Goal: Information Seeking & Learning: Find specific fact

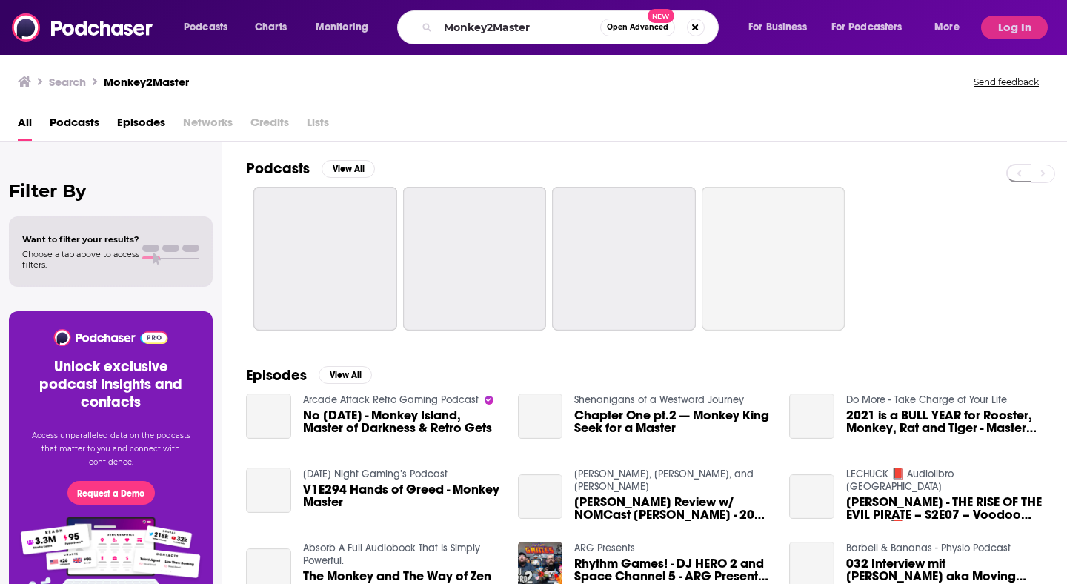
click at [504, 27] on input "Monkey2Master" at bounding box center [519, 28] width 162 height 24
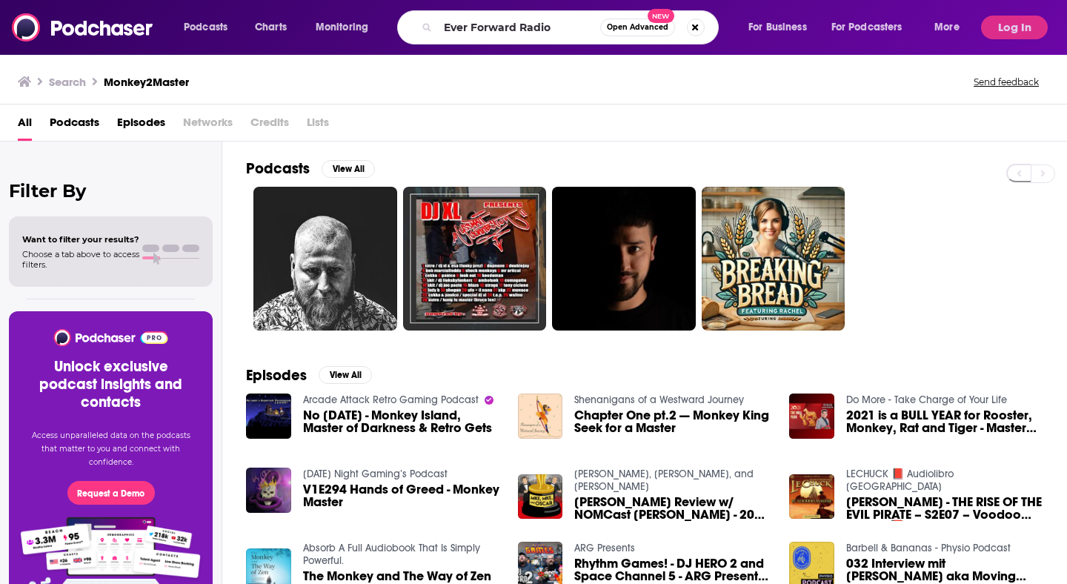
type input "Ever Forward Radio"
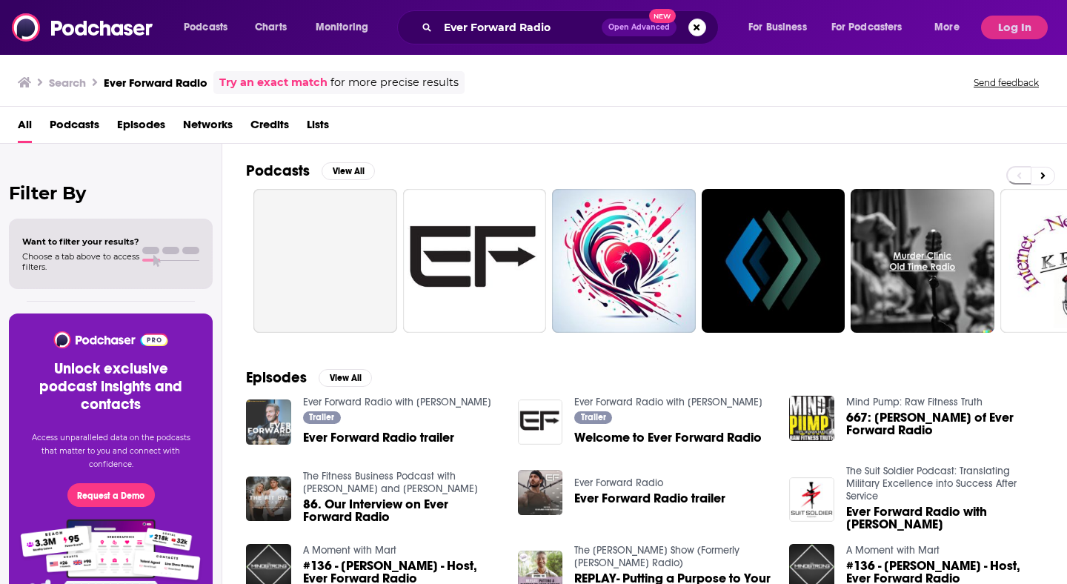
click at [267, 418] on img "Ever Forward Radio trailer" at bounding box center [268, 421] width 45 height 45
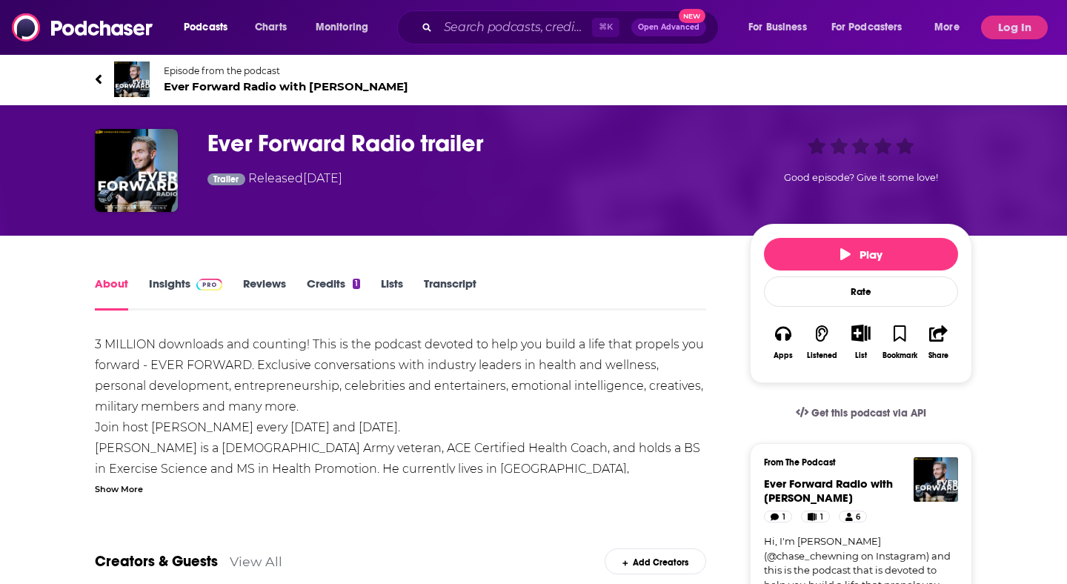
scroll to position [1, 0]
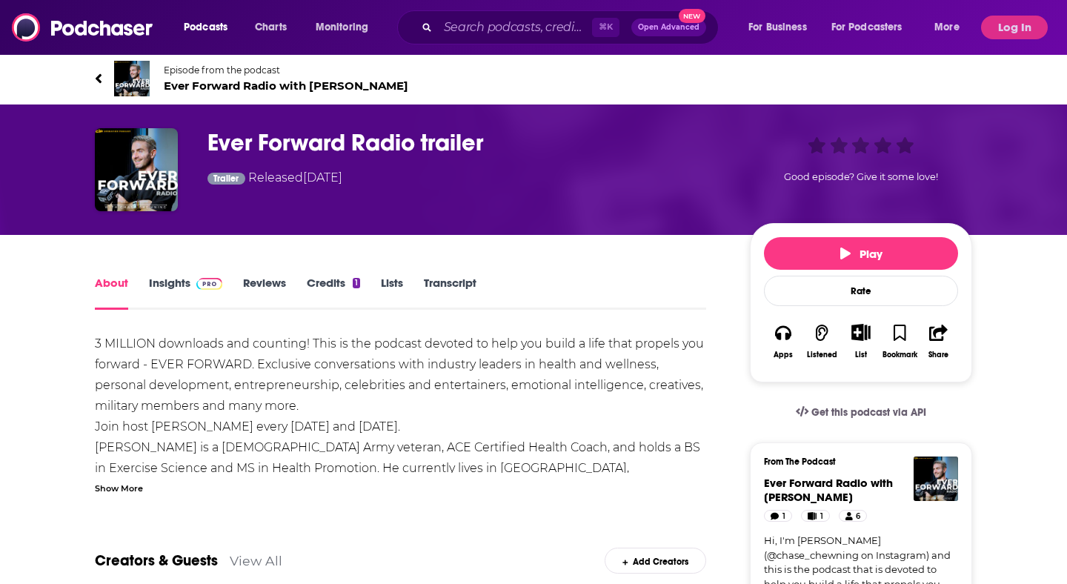
click at [97, 75] on icon at bounding box center [98, 78] width 7 height 15
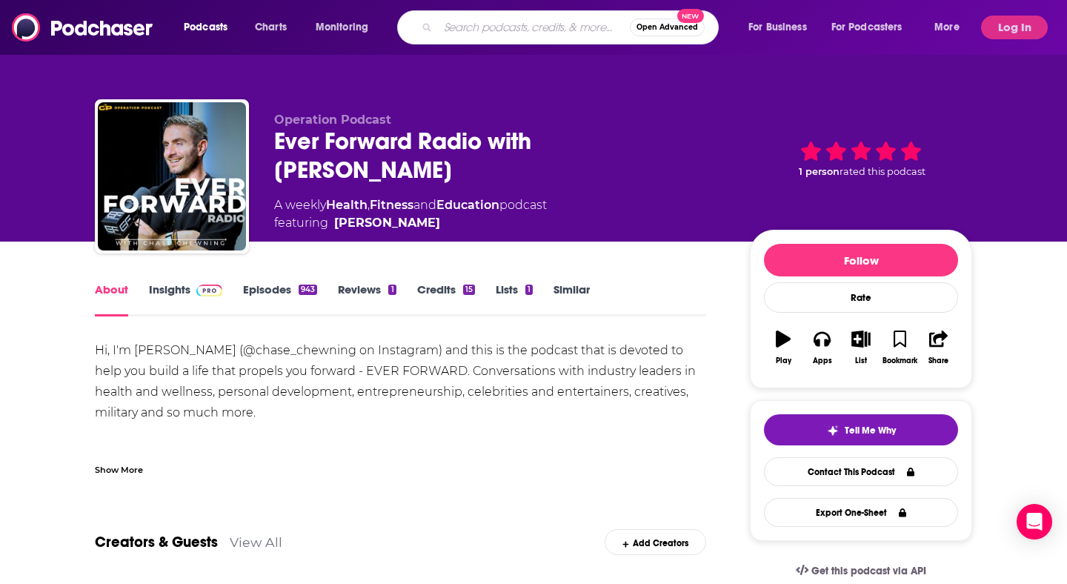
click at [463, 33] on input "Search podcasts, credits, & more..." at bounding box center [534, 28] width 192 height 24
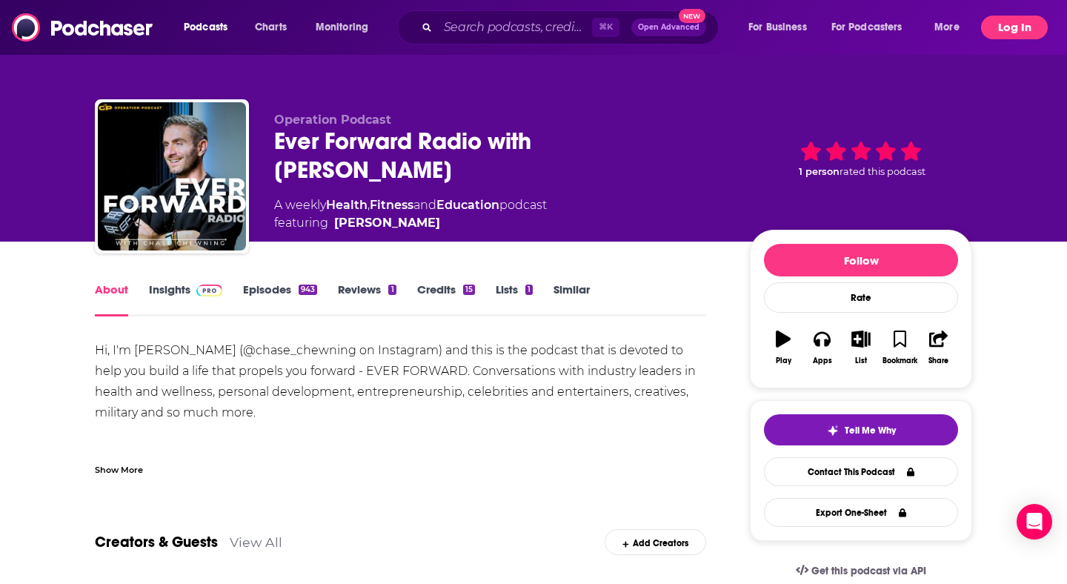
click at [1004, 28] on button "Log In" at bounding box center [1014, 28] width 67 height 24
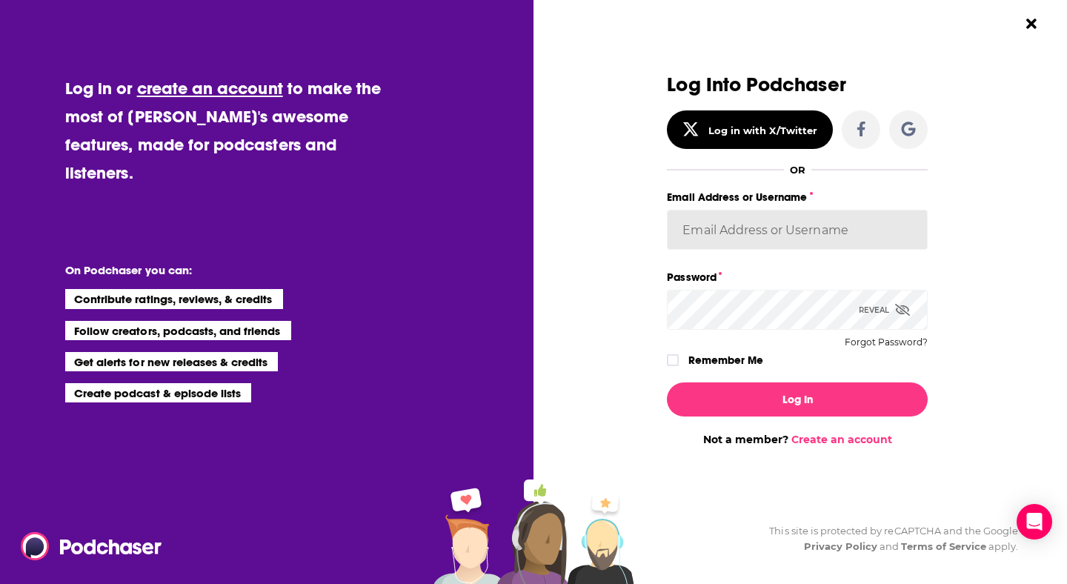
type input "autumncomm"
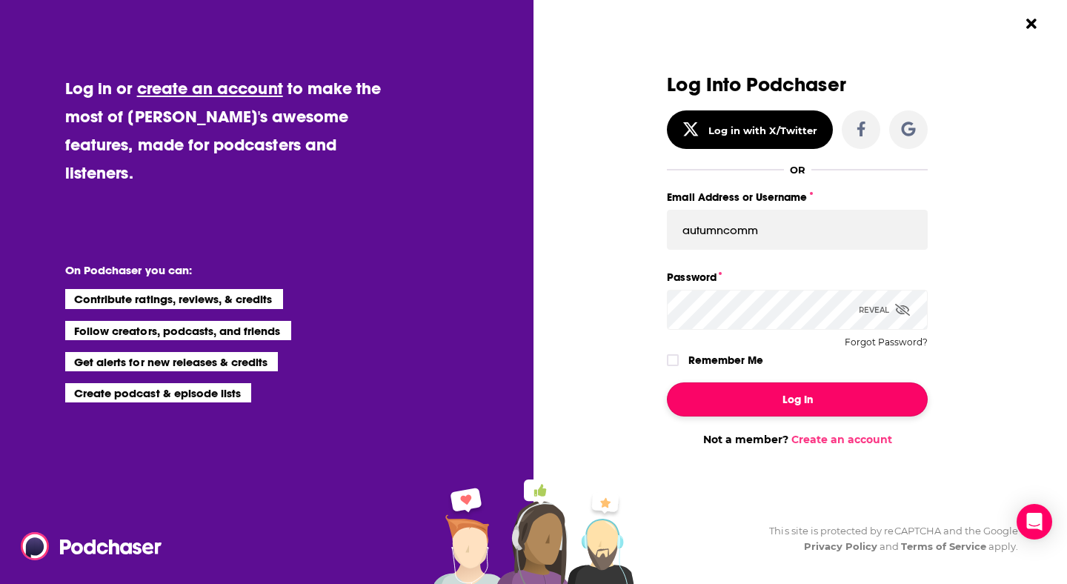
click at [800, 409] on button "Log In" at bounding box center [797, 399] width 261 height 34
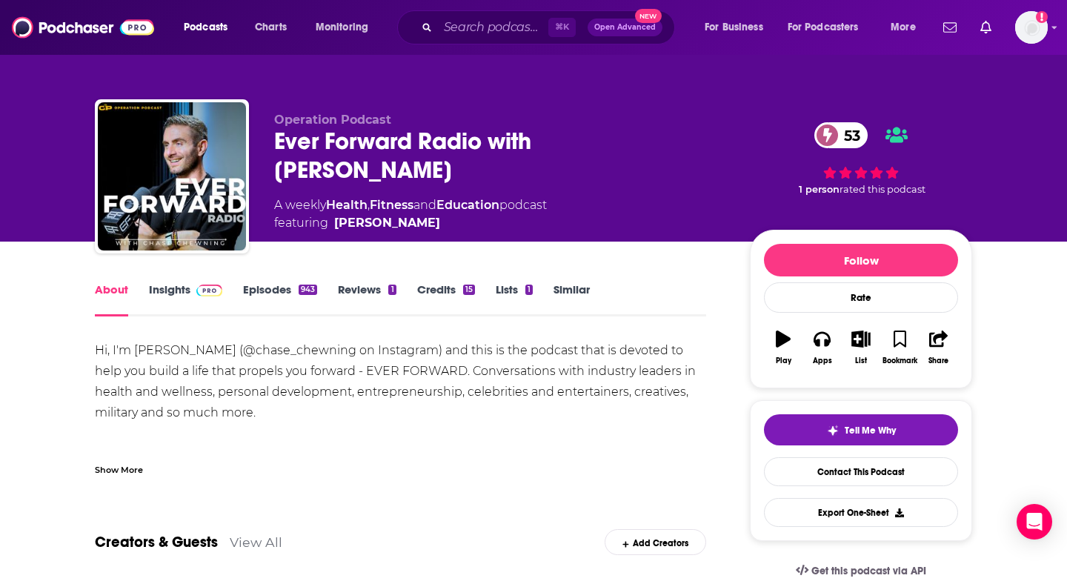
click at [298, 141] on div "Ever Forward Radio with [PERSON_NAME] 53" at bounding box center [500, 156] width 452 height 58
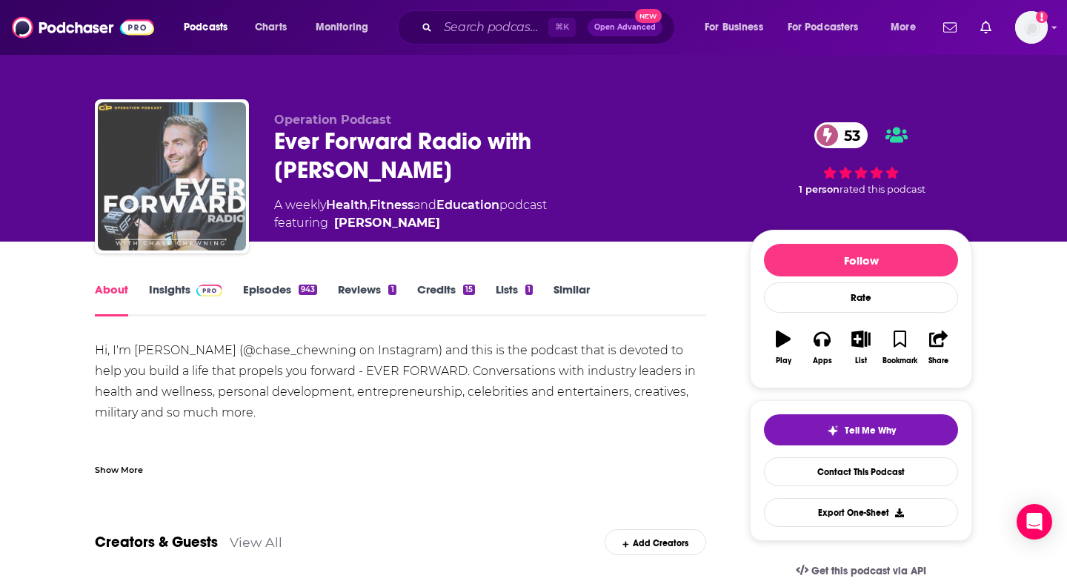
click at [184, 164] on img "Ever Forward Radio with Chase Chewning" at bounding box center [172, 176] width 148 height 148
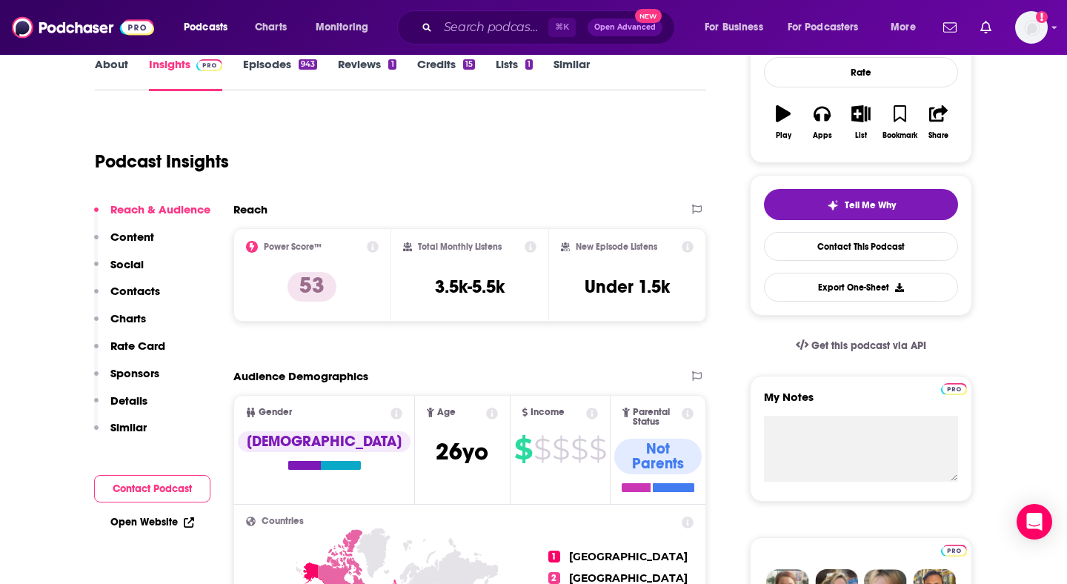
scroll to position [224, 0]
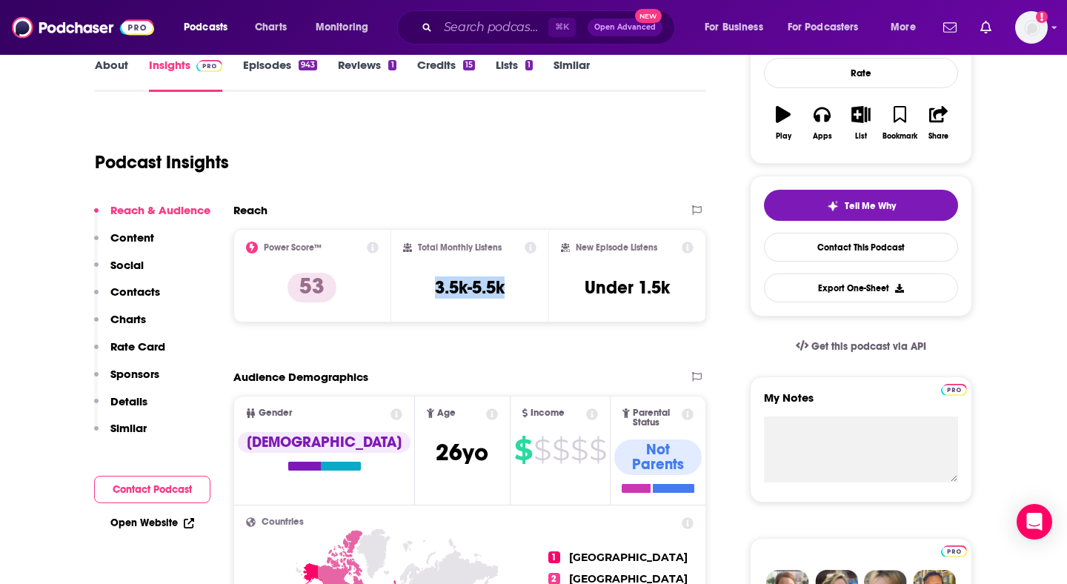
drag, startPoint x: 421, startPoint y: 292, endPoint x: 520, endPoint y: 294, distance: 98.5
click at [520, 294] on div "Total Monthly Listens 3.5k-5.5k" at bounding box center [470, 275] width 134 height 68
copy h3 "3.5k-5.5k"
